Goal: Task Accomplishment & Management: Manage account settings

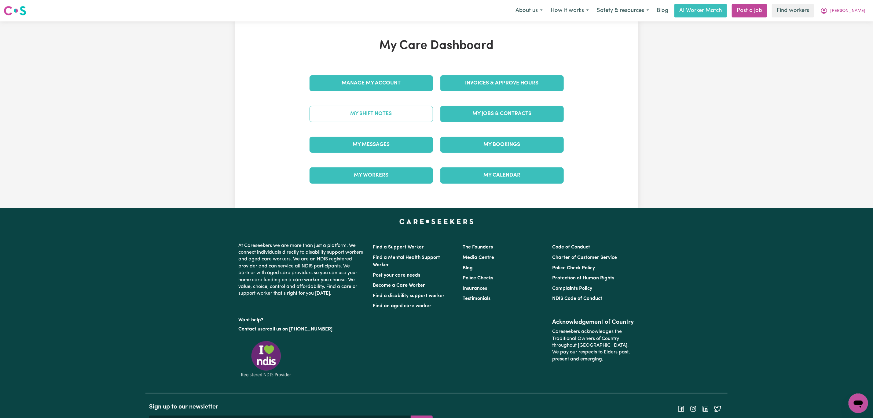
click at [401, 116] on link "My Shift Notes" at bounding box center [371, 114] width 123 height 16
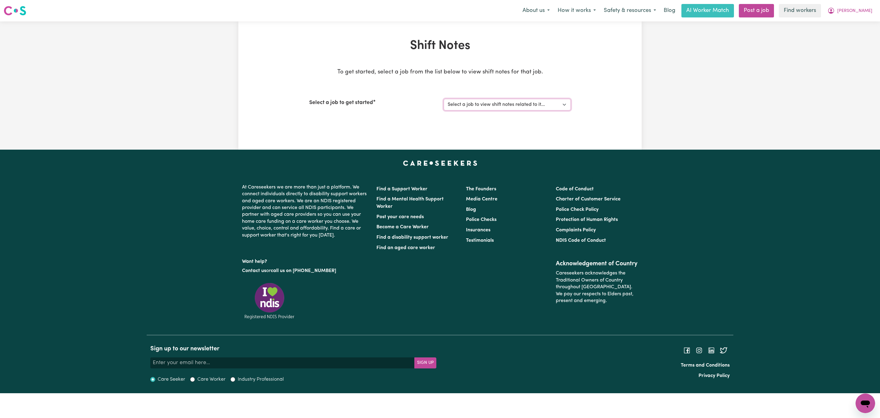
click at [485, 107] on select "Select a job to view shift notes related to it... Support Worker Needed in [GEO…" at bounding box center [507, 105] width 127 height 12
select select "15076"
click at [444, 99] on select "Select a job to view shift notes related to it... Support Worker Needed in [GEO…" at bounding box center [507, 105] width 127 height 12
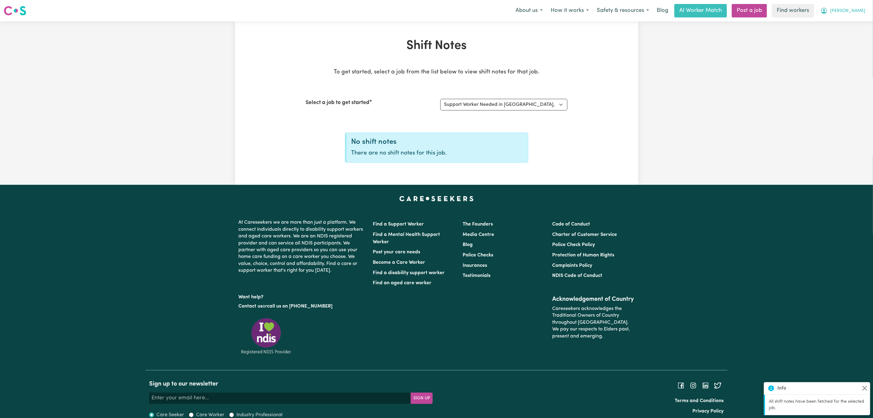
click at [828, 14] on icon "My Account" at bounding box center [824, 10] width 7 height 7
click at [843, 25] on link "My Dashboard" at bounding box center [845, 24] width 48 height 12
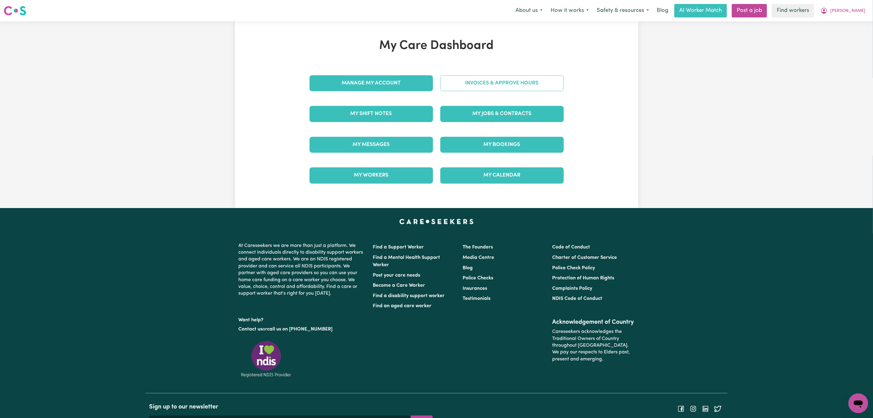
click at [478, 76] on link "Invoices & Approve Hours" at bounding box center [501, 83] width 123 height 16
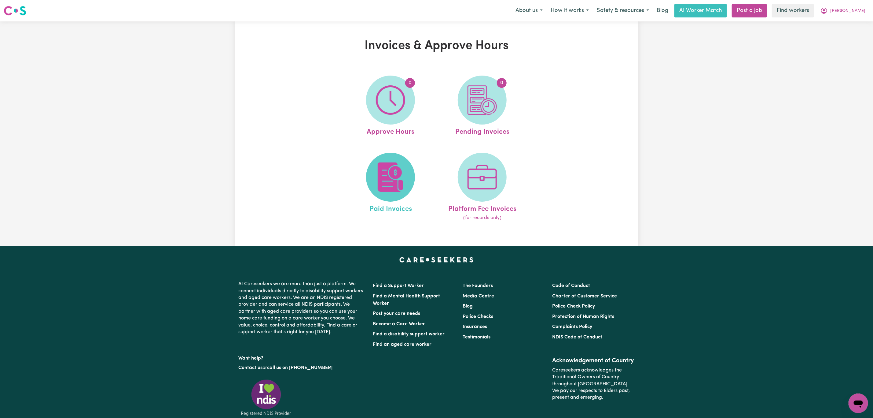
click at [392, 166] on img at bounding box center [390, 176] width 29 height 29
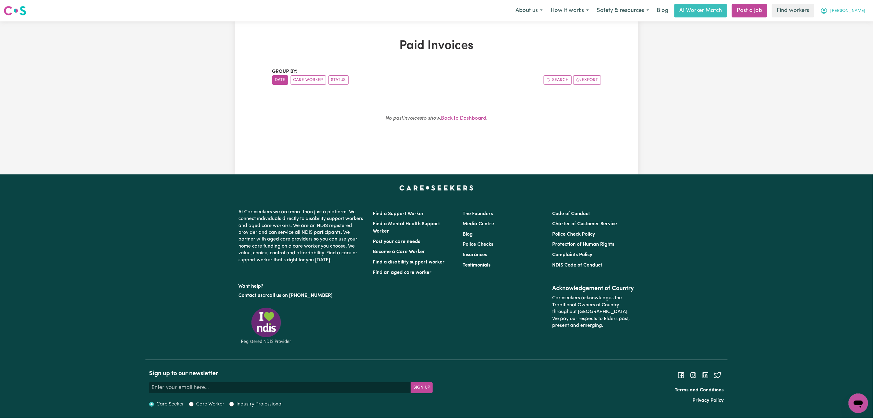
click at [851, 16] on button "[PERSON_NAME]" at bounding box center [843, 10] width 53 height 13
click at [844, 29] on link "Logout" at bounding box center [845, 35] width 48 height 12
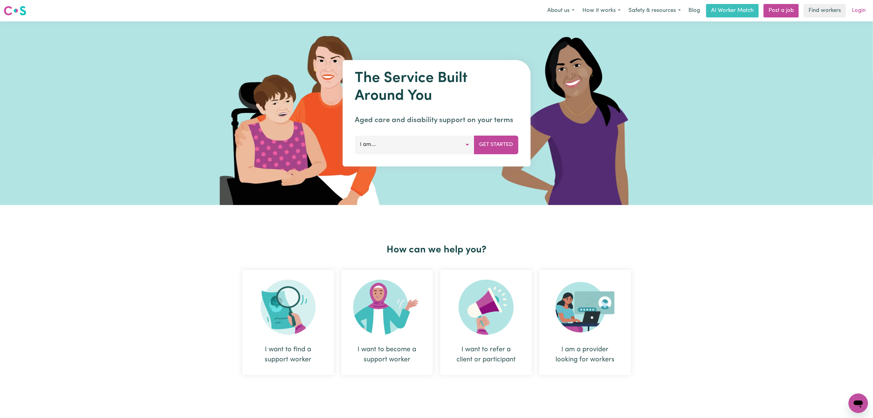
click at [859, 11] on link "Login" at bounding box center [859, 10] width 21 height 13
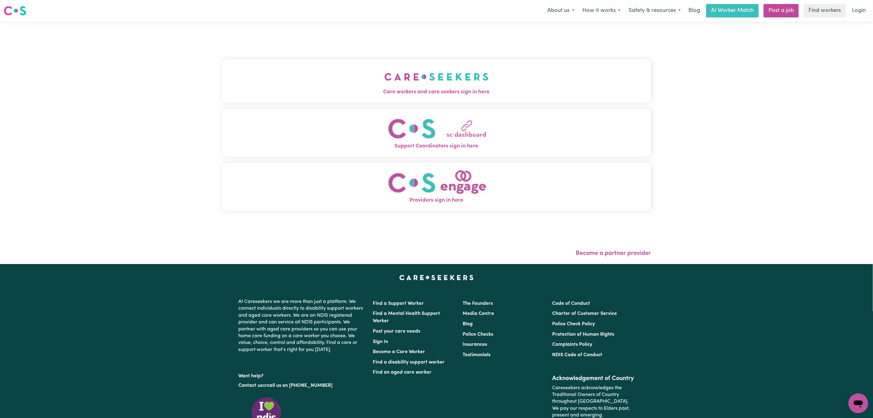
click at [395, 65] on button "Care workers and care seekers sign in here" at bounding box center [436, 80] width 429 height 43
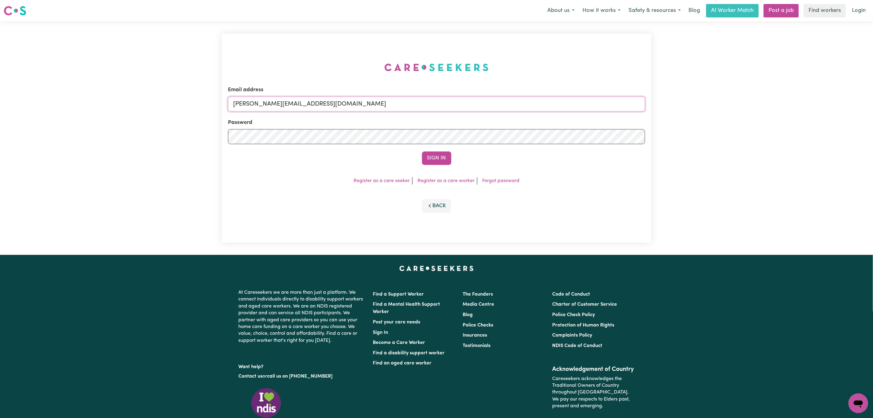
click at [280, 98] on input "[PERSON_NAME][EMAIL_ADDRESS][DOMAIN_NAME]" at bounding box center [436, 104] width 417 height 15
drag, startPoint x: 265, startPoint y: 103, endPoint x: 438, endPoint y: 86, distance: 173.2
click at [438, 86] on div "Email address [EMAIL_ADDRESS][PERSON_NAME][DOMAIN_NAME]" at bounding box center [436, 98] width 417 height 25
type input "superuser~[EMAIL_ADDRESS][DOMAIN_NAME]"
click at [432, 160] on button "Sign In" at bounding box center [436, 157] width 29 height 13
